Goal: Task Accomplishment & Management: Complete application form

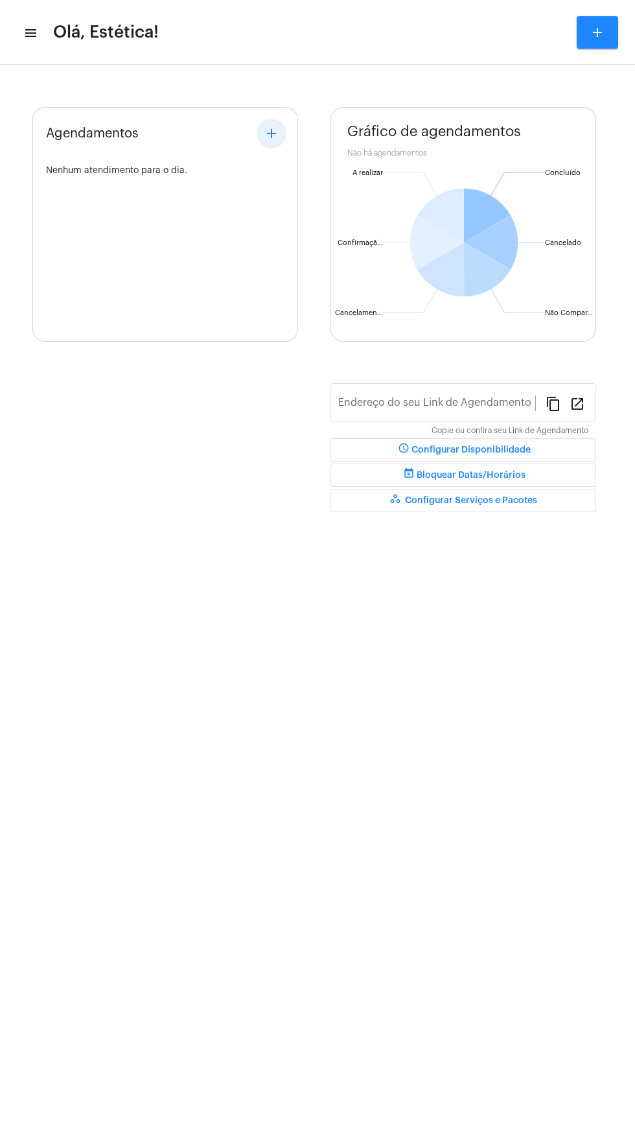
click at [272, 134] on mat-icon "add" at bounding box center [272, 134] width 16 height 16
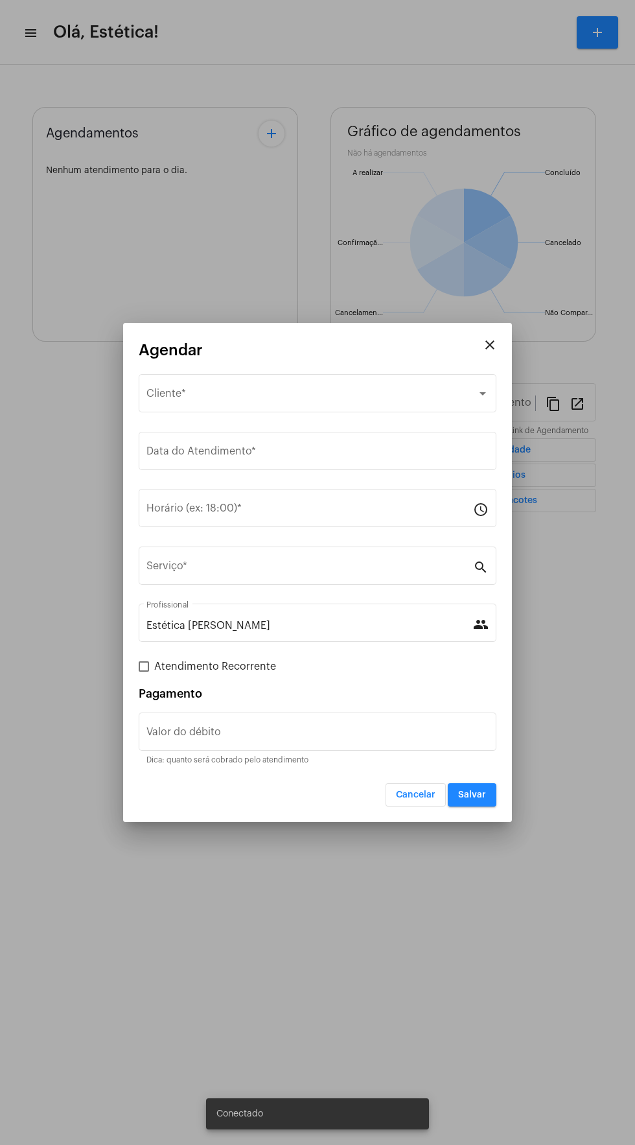
type input "[URL][DOMAIN_NAME]"
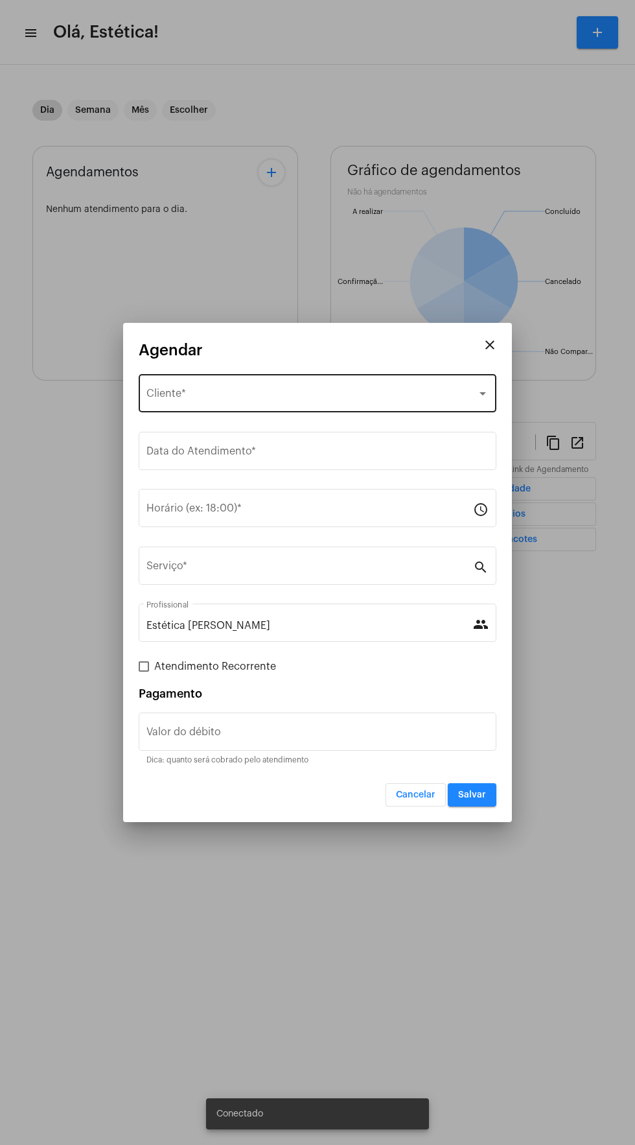
click at [278, 394] on div "Selecione o Cliente" at bounding box center [312, 396] width 331 height 12
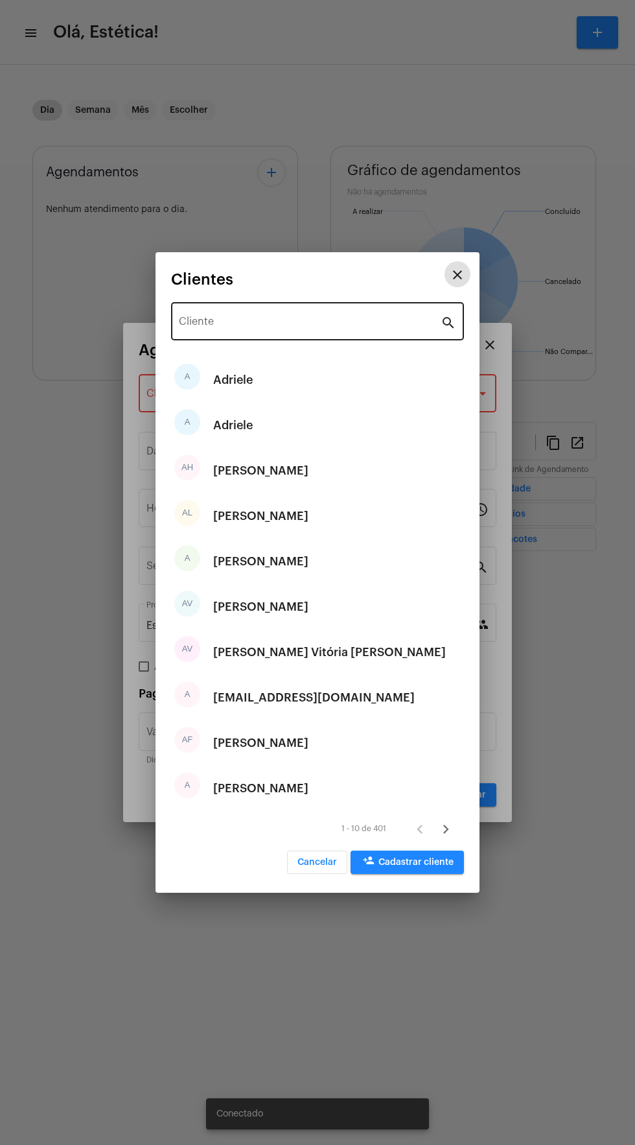
click at [294, 325] on input "Cliente" at bounding box center [310, 324] width 262 height 12
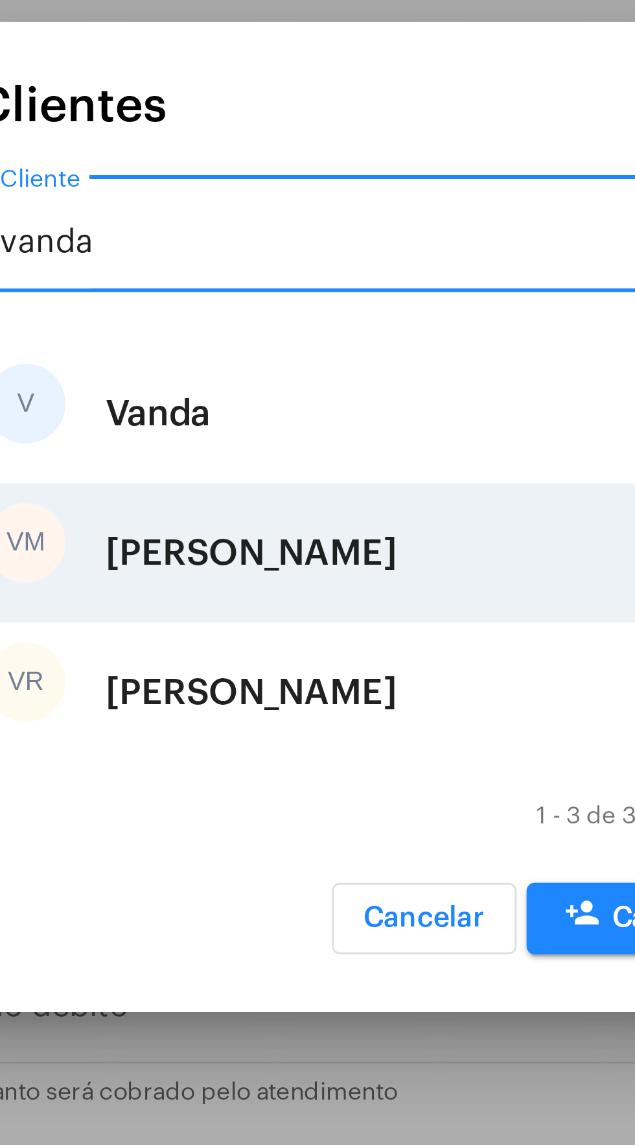
type input "vanda"
click at [284, 583] on div "[PERSON_NAME]" at bounding box center [260, 584] width 95 height 39
type input "R$"
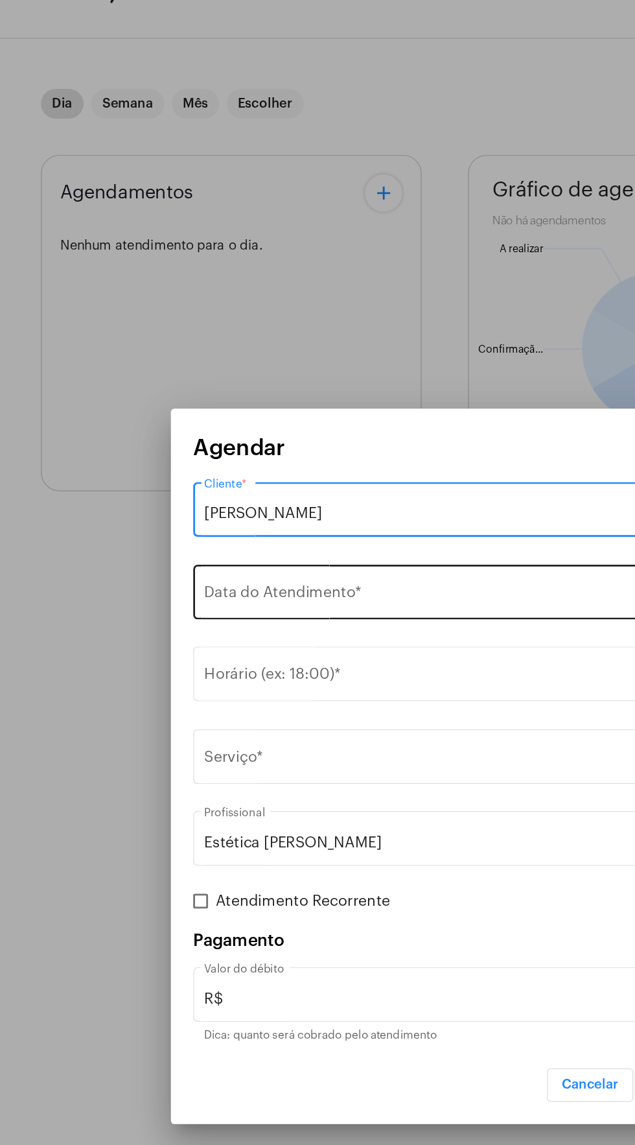
click at [283, 451] on input "Data do Atendimento *" at bounding box center [318, 454] width 342 height 12
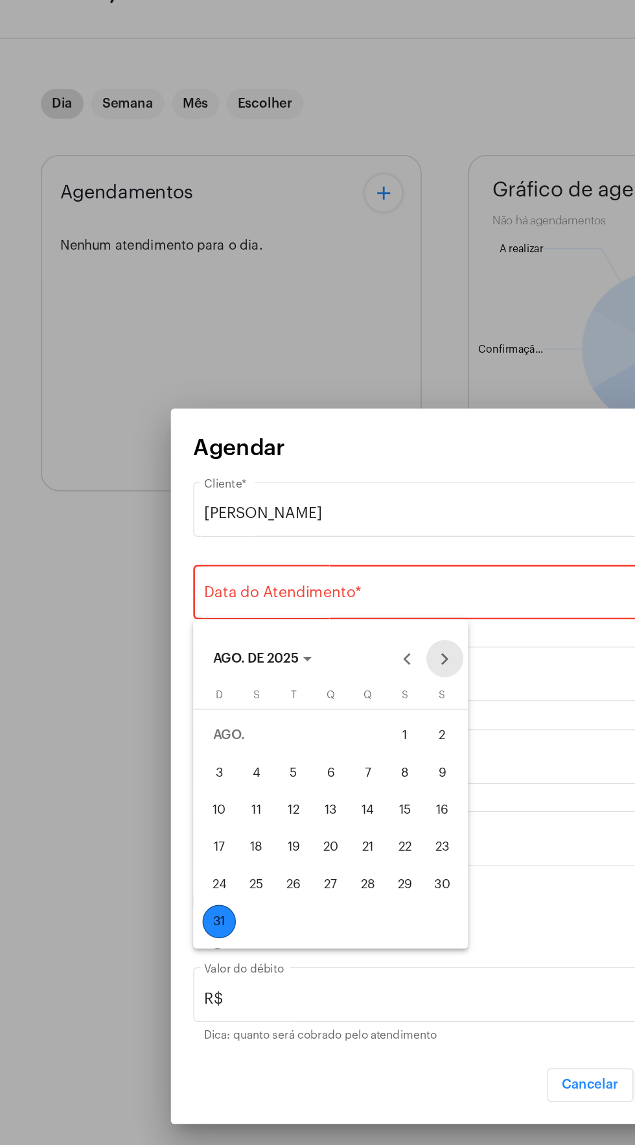
click at [323, 502] on button "Next month" at bounding box center [315, 497] width 26 height 26
click at [196, 577] on button "2" at bounding box center [209, 577] width 26 height 26
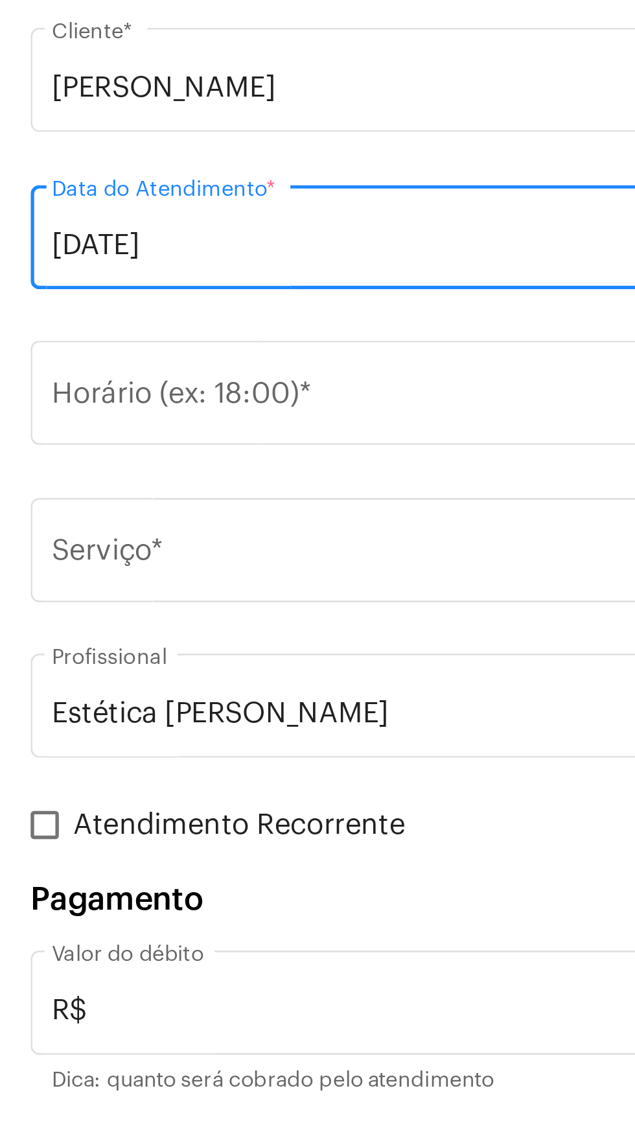
click at [159, 453] on input "[DATE]" at bounding box center [318, 454] width 342 height 12
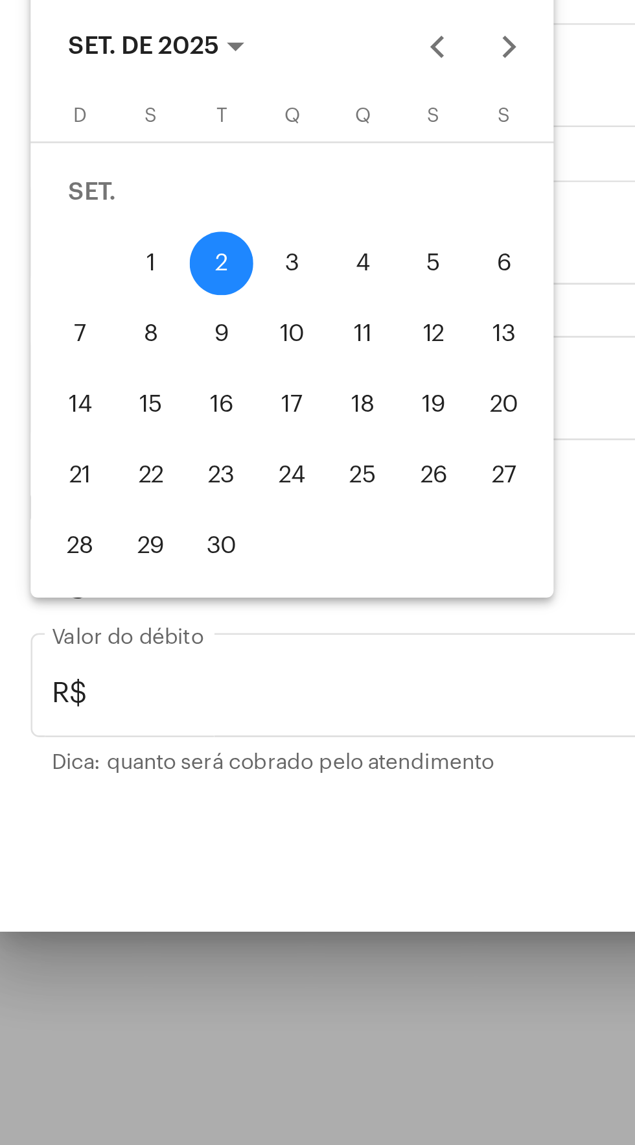
click at [178, 571] on div "1" at bounding box center [182, 576] width 23 height 23
type input "[DATE]"
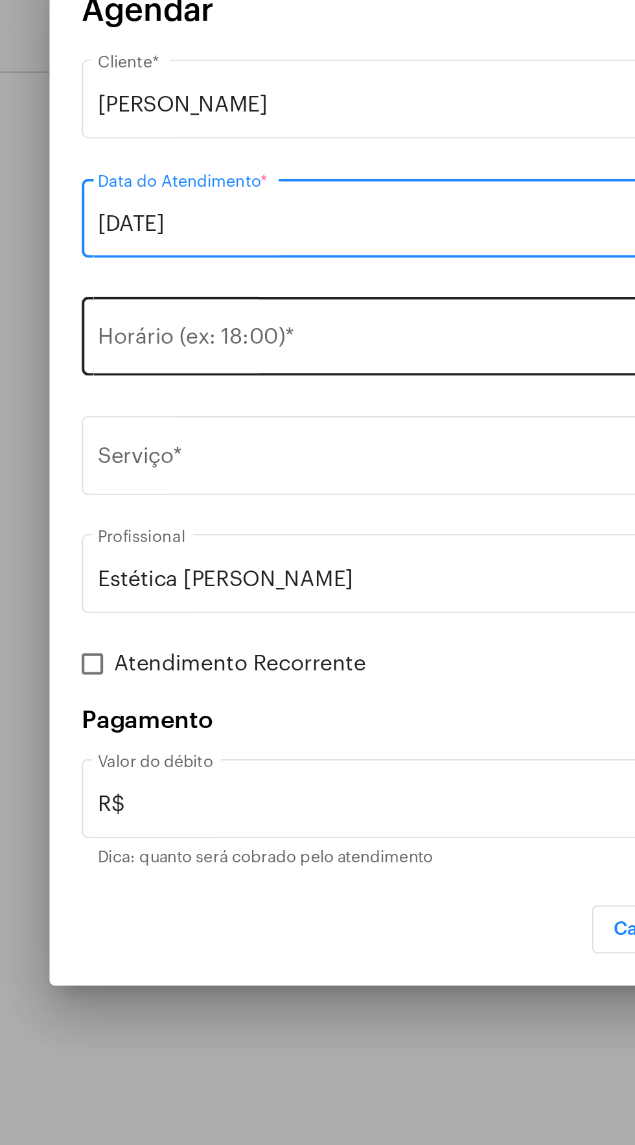
click at [268, 508] on input "Horário (ex: 18:00) *" at bounding box center [310, 511] width 327 height 12
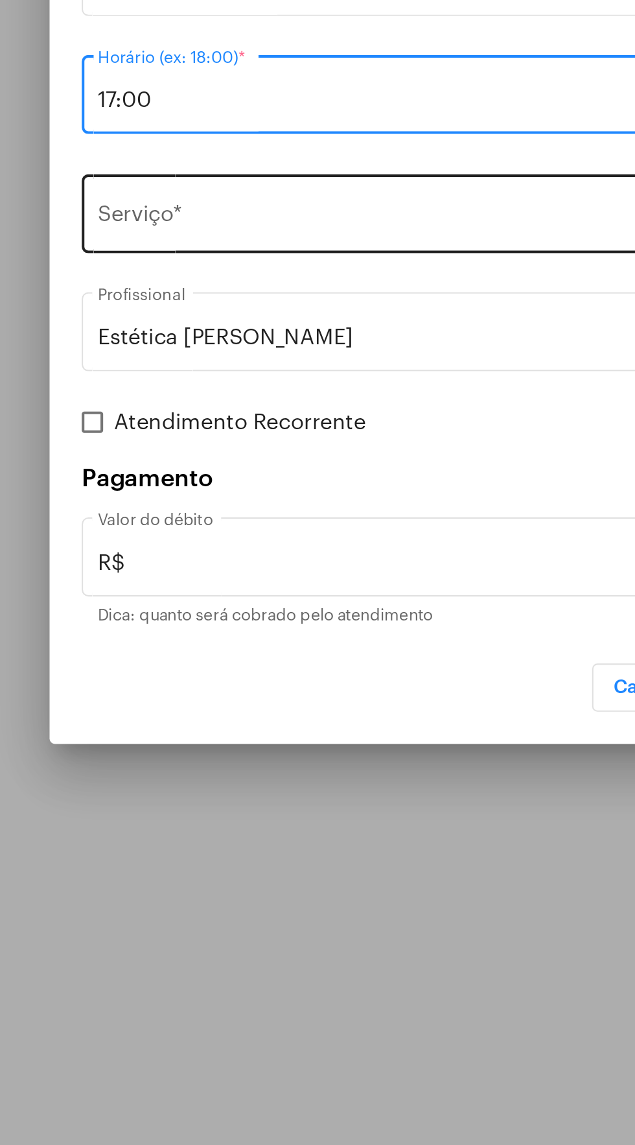
type input "17:00"
click at [298, 566] on input "Serviço *" at bounding box center [310, 569] width 327 height 12
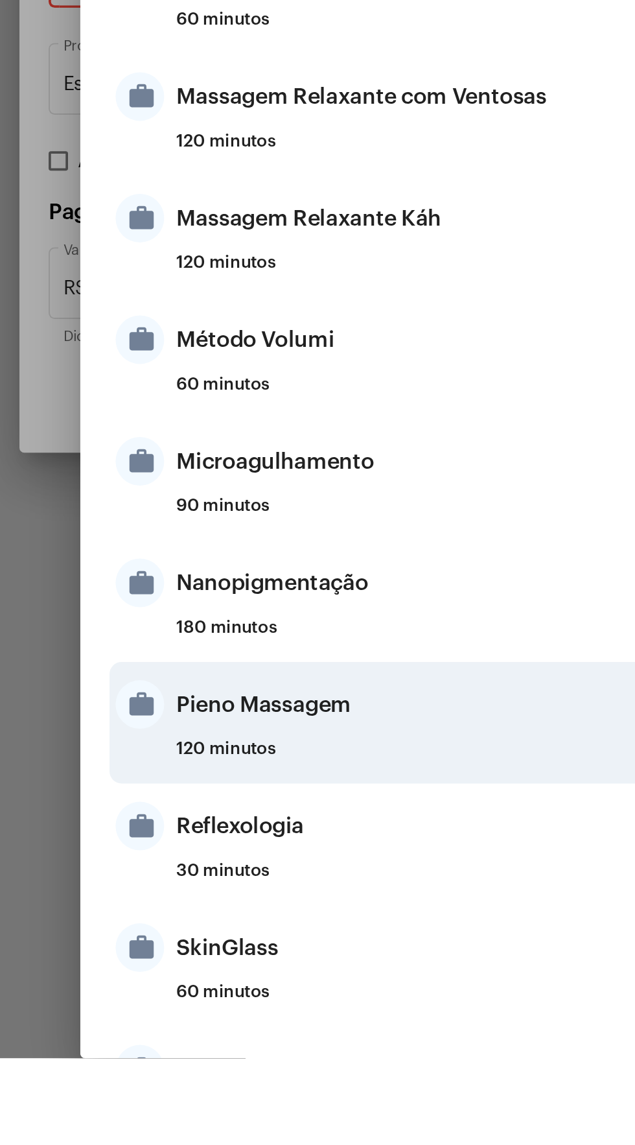
click at [318, 960] on div "Pieno Massagem" at bounding box center [334, 956] width 254 height 39
type input "Pieno Massagem"
type input "R$ 85"
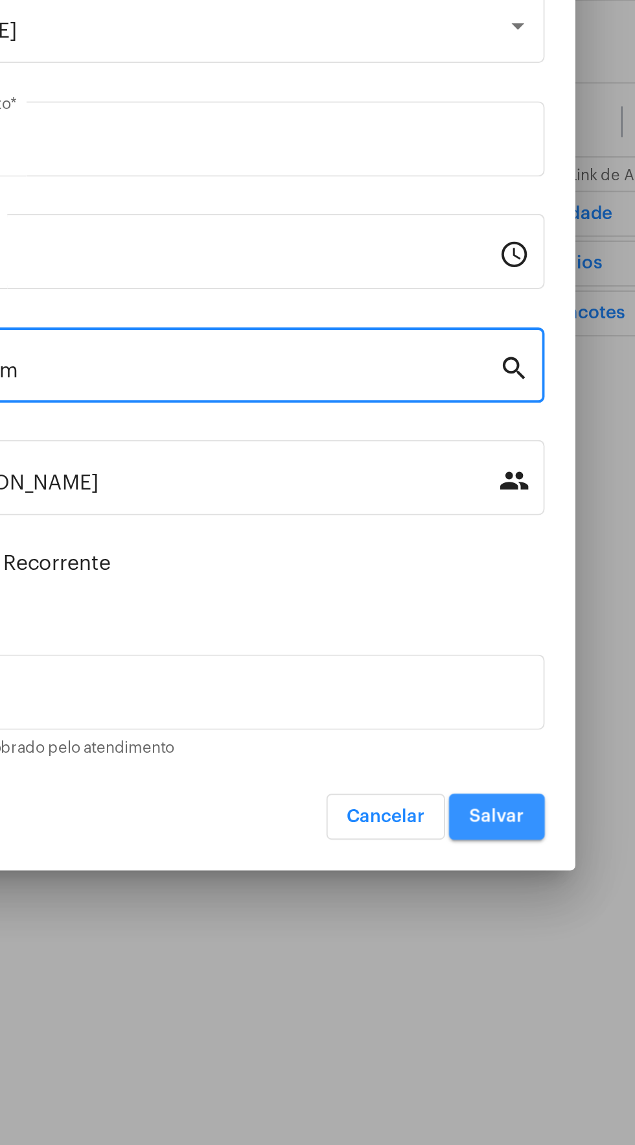
click at [469, 799] on span "Salvar" at bounding box center [472, 794] width 28 height 9
